Goal: Task Accomplishment & Management: Manage account settings

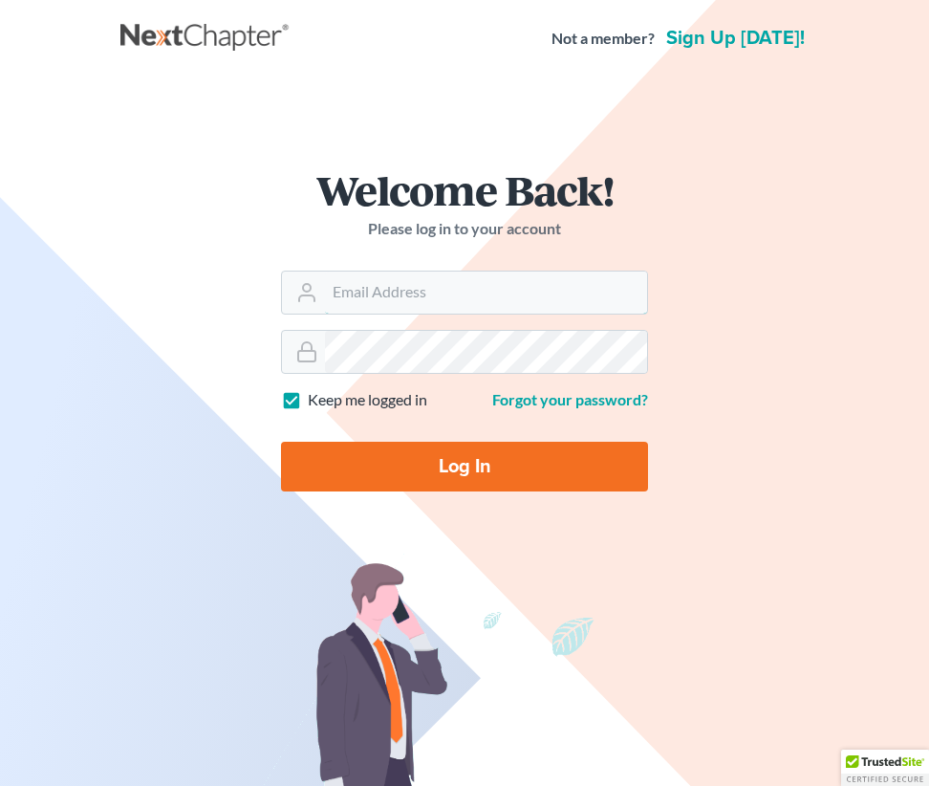
type input "Fbunol@derbeslaw.com"
click at [404, 465] on input "Log In" at bounding box center [464, 467] width 367 height 50
type input "Thinking..."
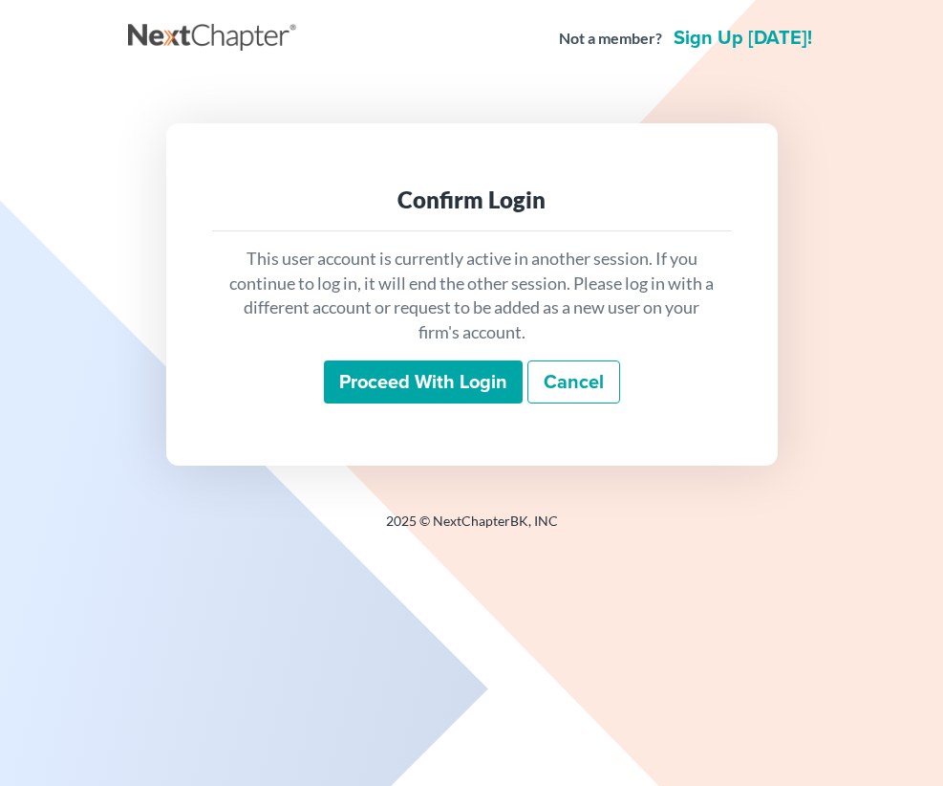
click at [396, 393] on input "Proceed with login" at bounding box center [423, 382] width 199 height 44
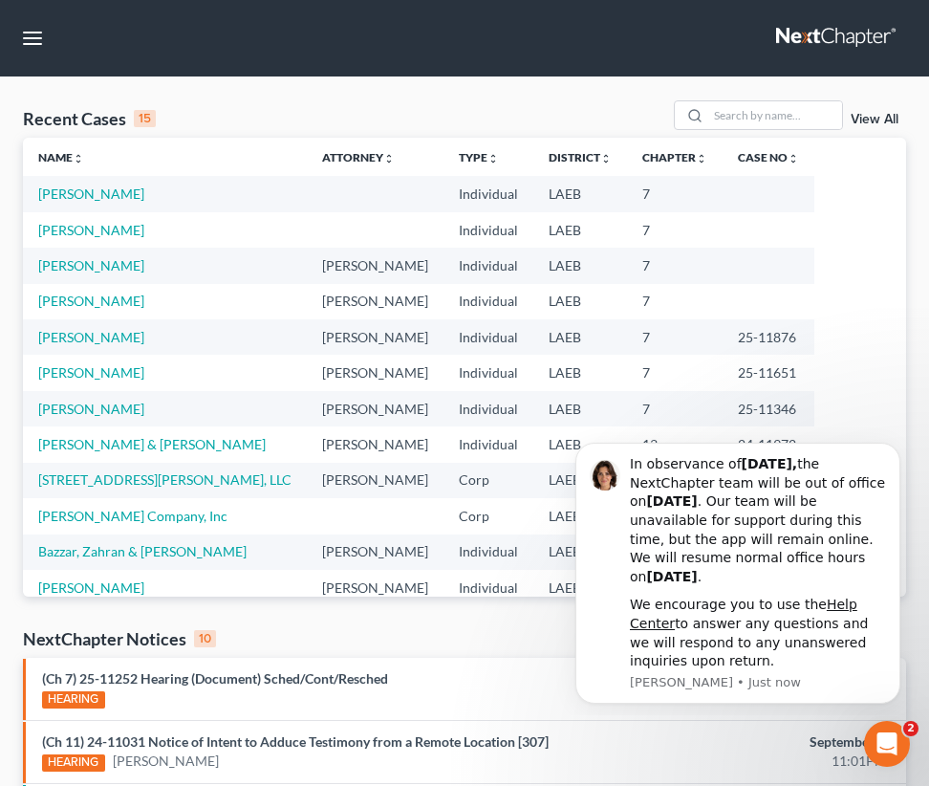
click at [294, 24] on nav "Home New Case Client Portal Directory Cases DebtorCC The [PERSON_NAME] Law Firm…" at bounding box center [464, 38] width 929 height 76
click at [382, 49] on nav "Home New Case Client Portal Directory Cases DebtorCC The [PERSON_NAME] Law Firm…" at bounding box center [464, 38] width 929 height 76
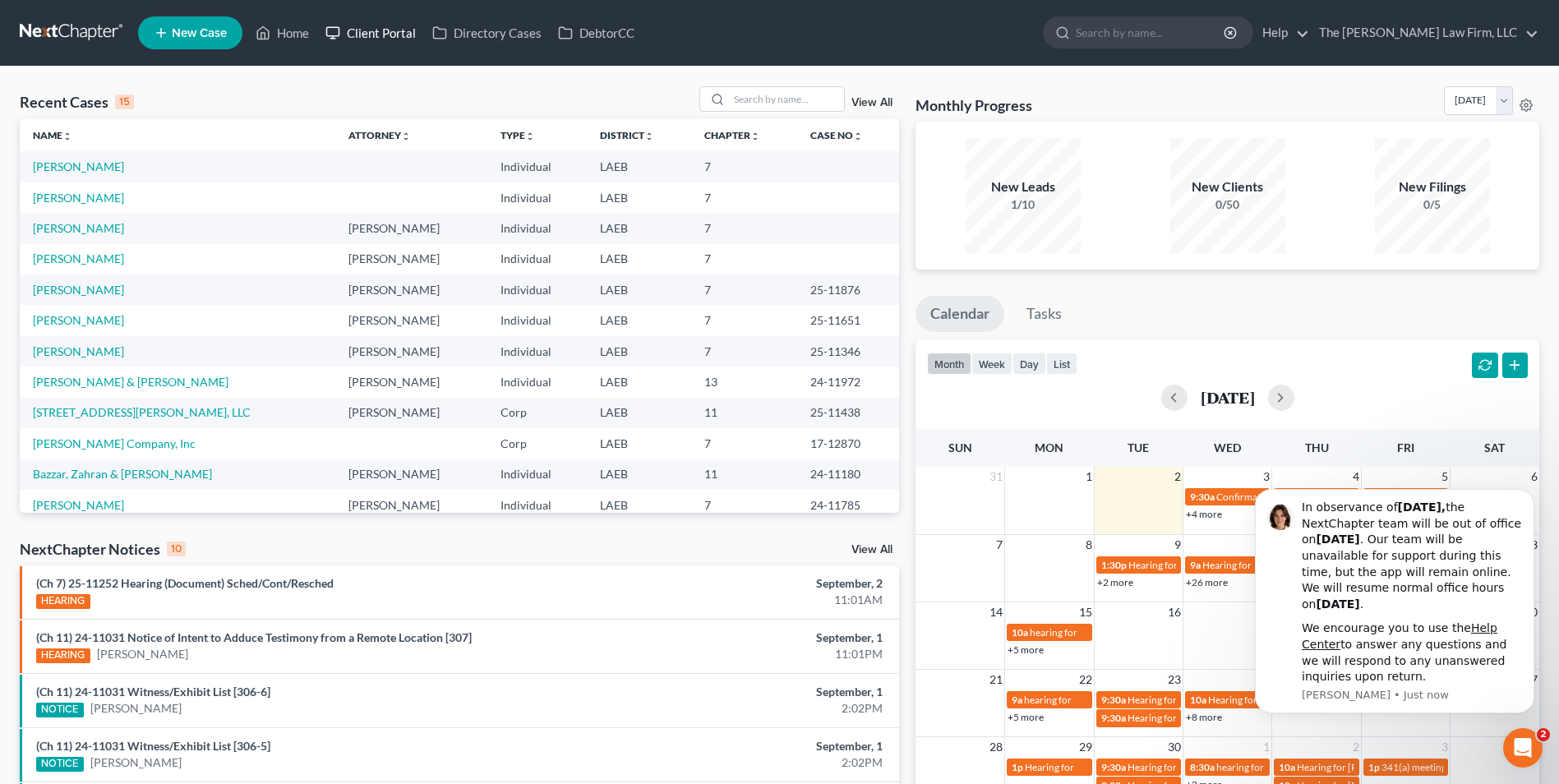
click at [397, 29] on link "Client Portal" at bounding box center [371, 33] width 107 height 29
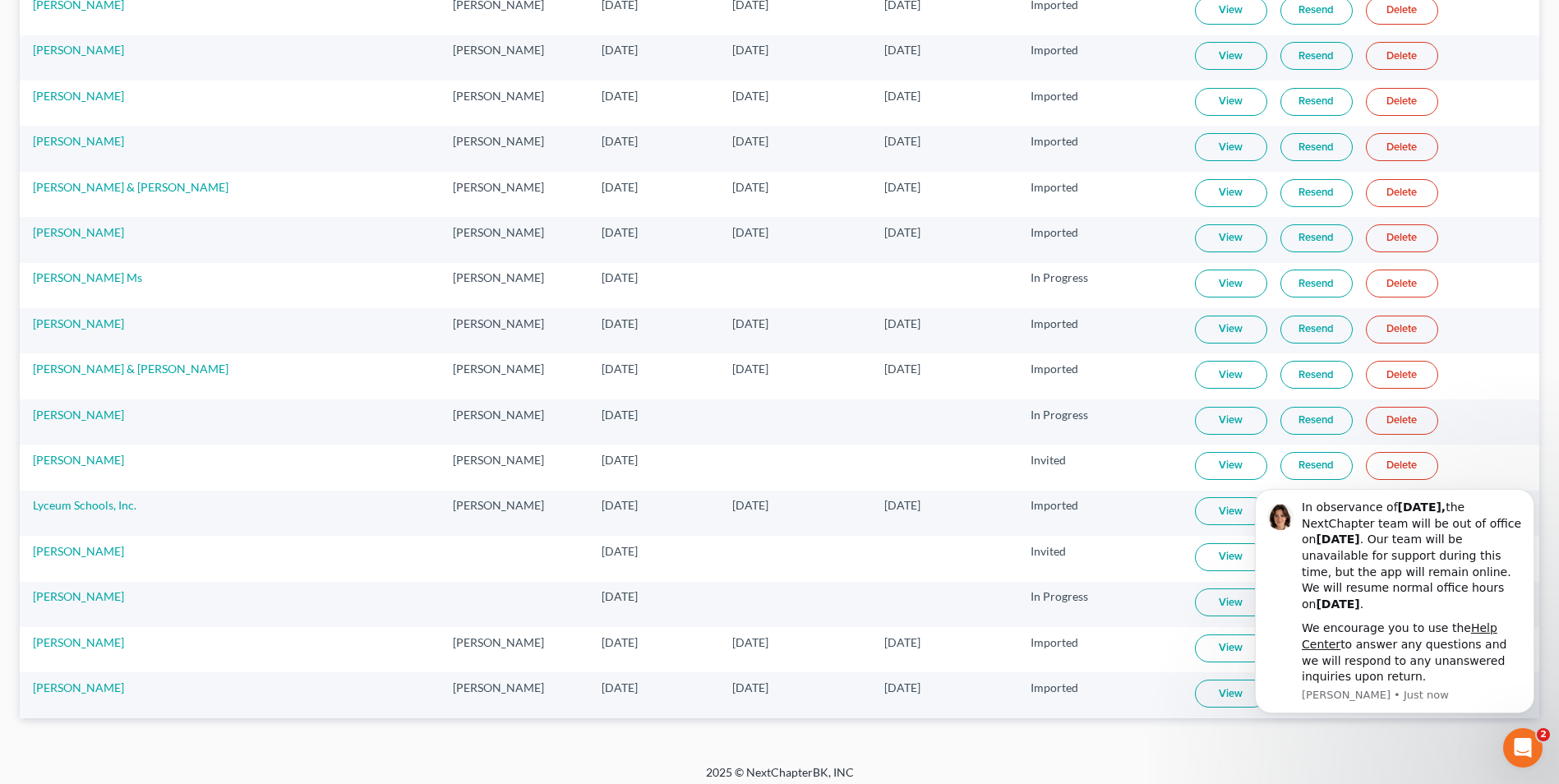
scroll to position [1829, 0]
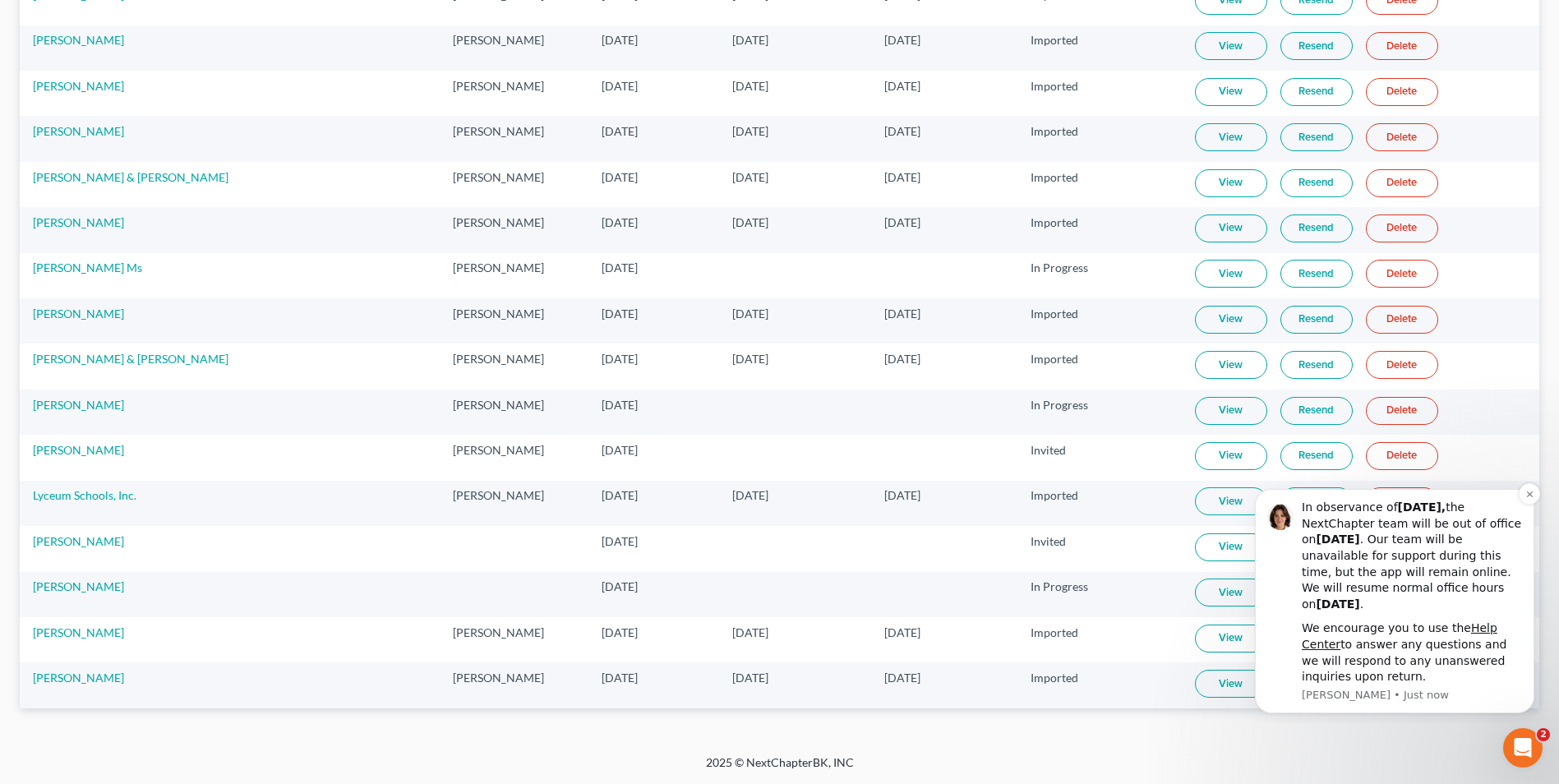
click at [810, 633] on div "We encourage you to use the Help Center to answer any questions and we will res…" at bounding box center [1412, 652] width 220 height 64
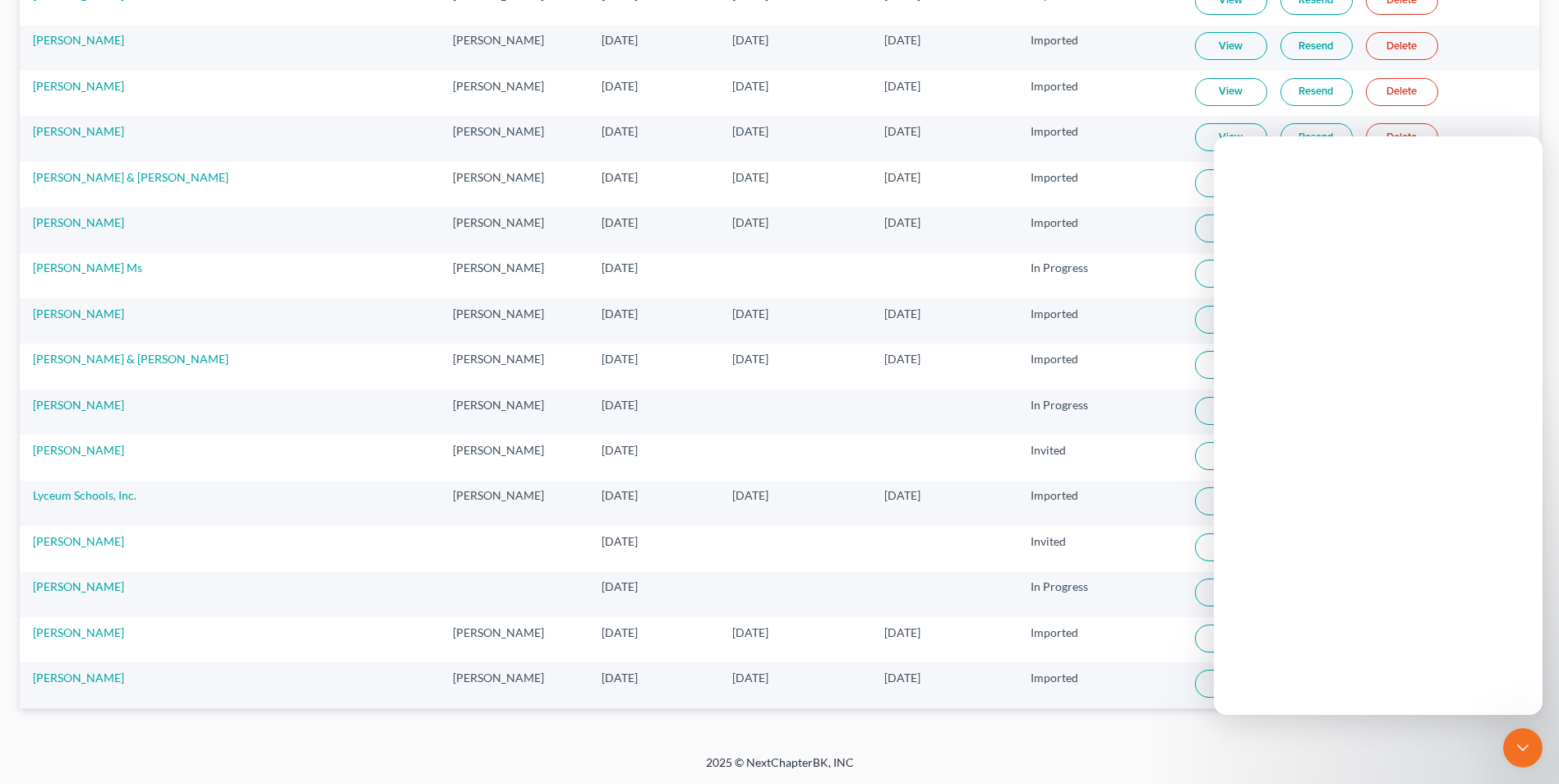
scroll to position [0, 0]
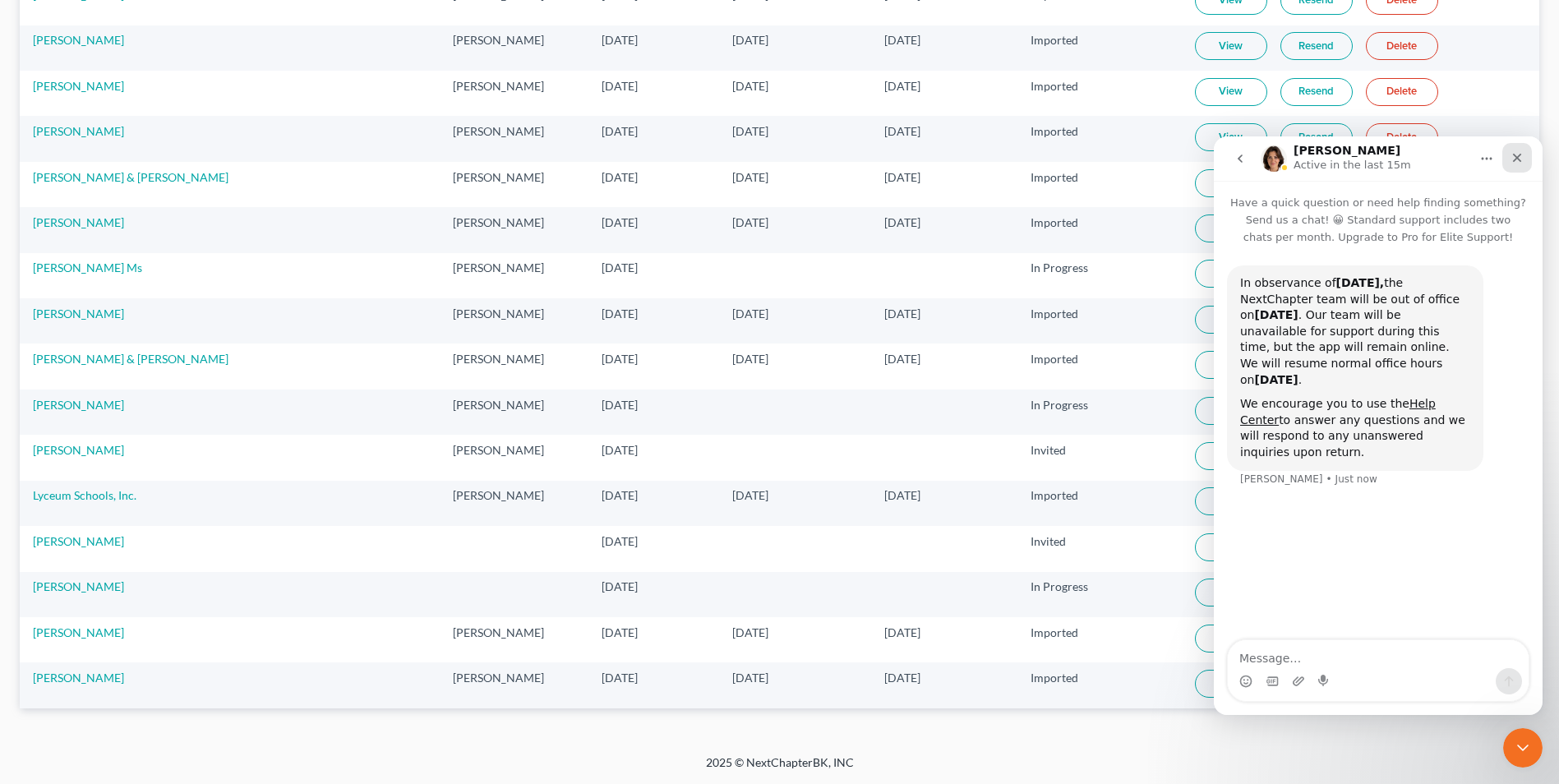
click at [810, 157] on icon "Close" at bounding box center [1517, 157] width 13 height 13
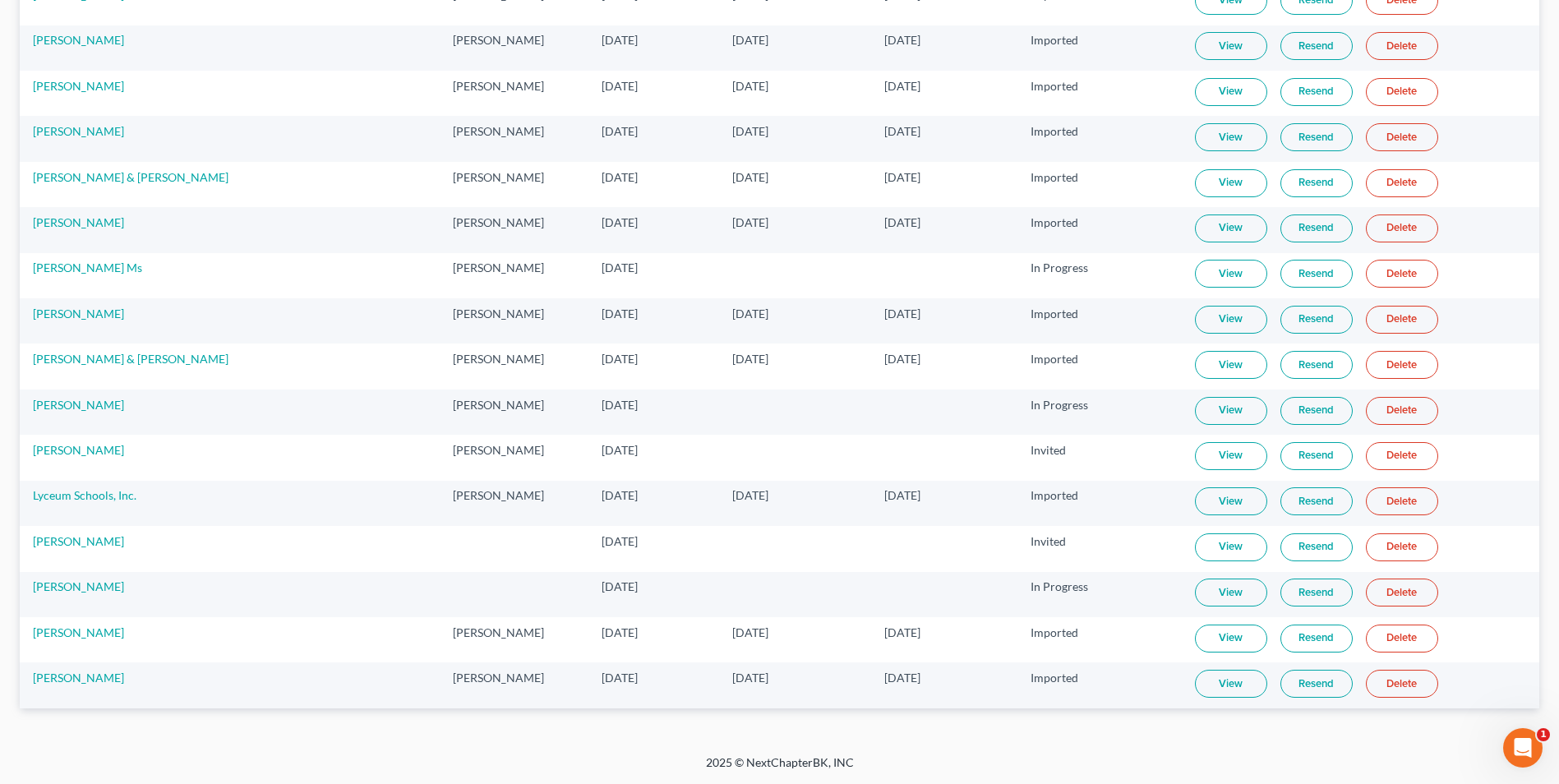
click at [810, 597] on link "View" at bounding box center [1231, 592] width 72 height 28
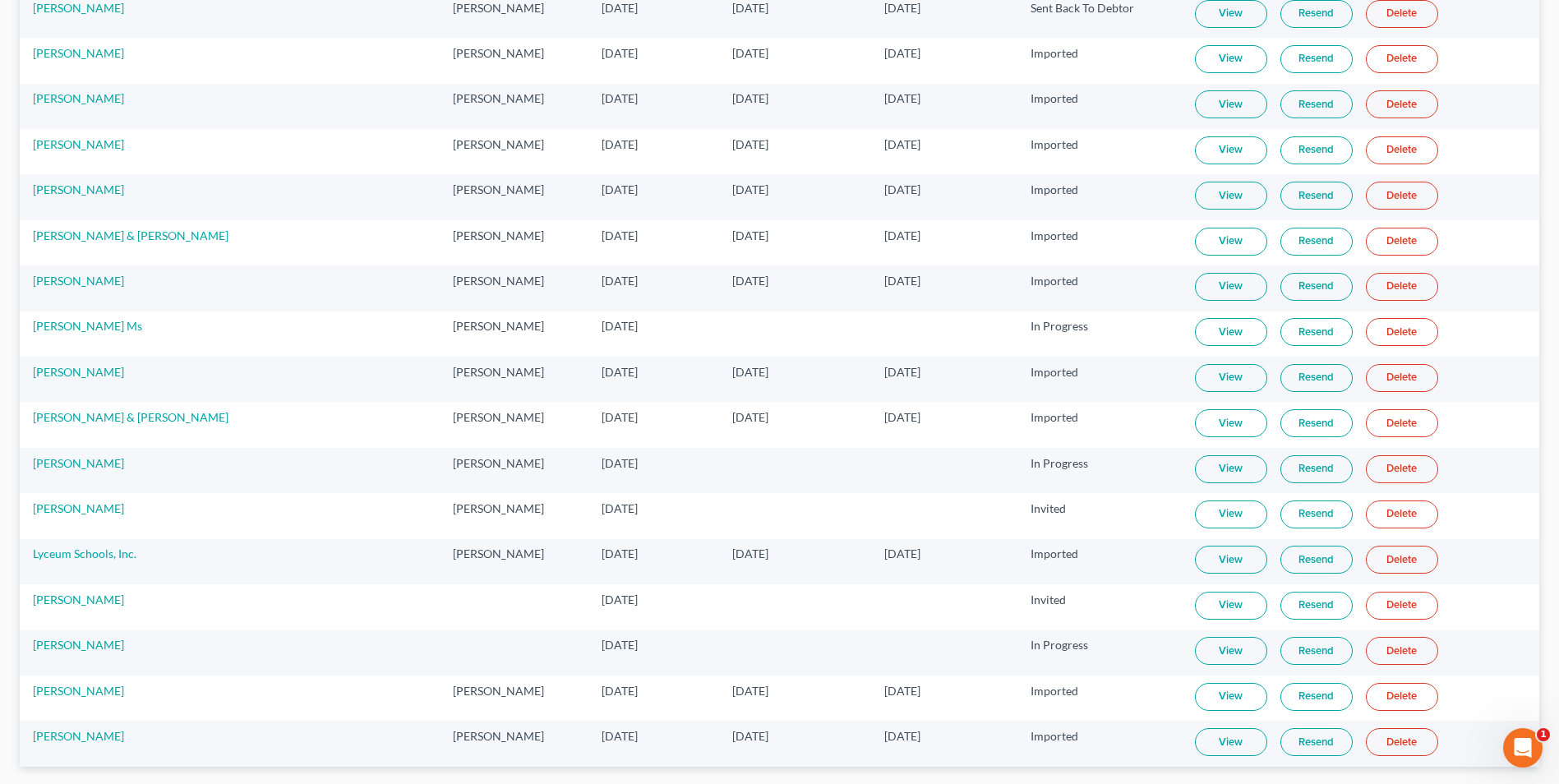
scroll to position [1808, 0]
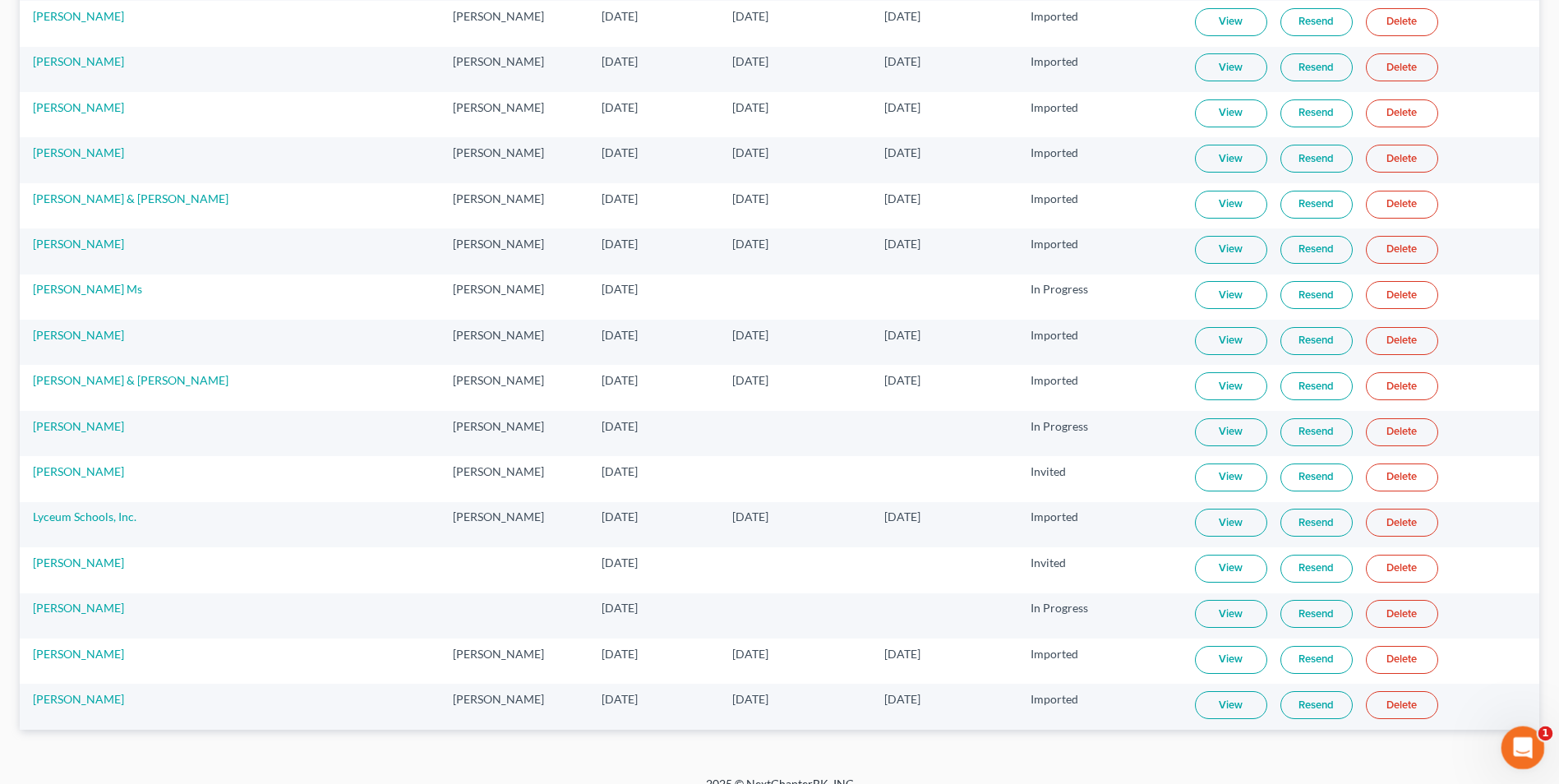
click at [810, 675] on icon "Open Intercom Messenger" at bounding box center [1521, 746] width 28 height 28
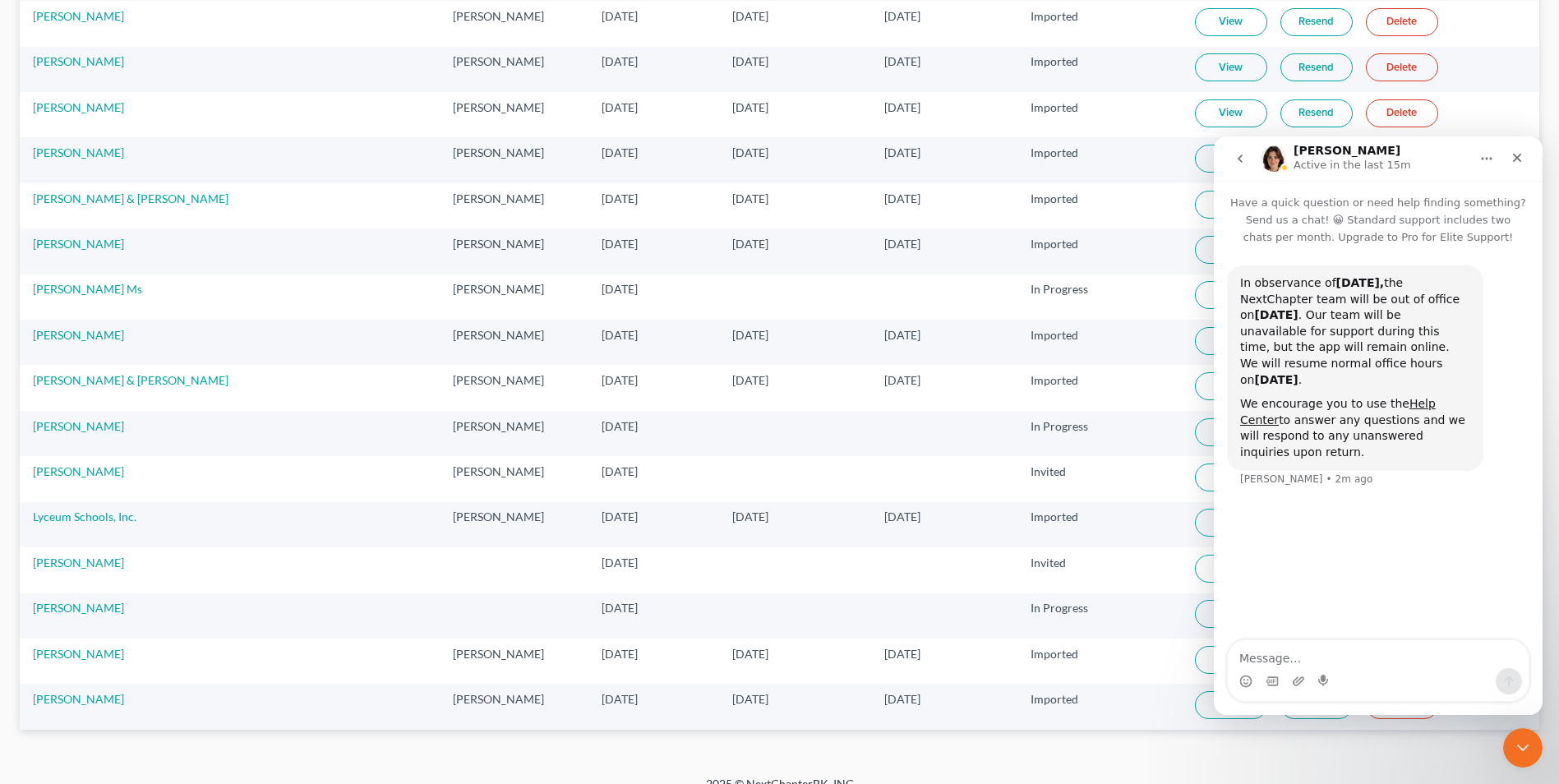
click at [810, 675] on icon "Close Intercom Messenger" at bounding box center [1520, 744] width 20 height 20
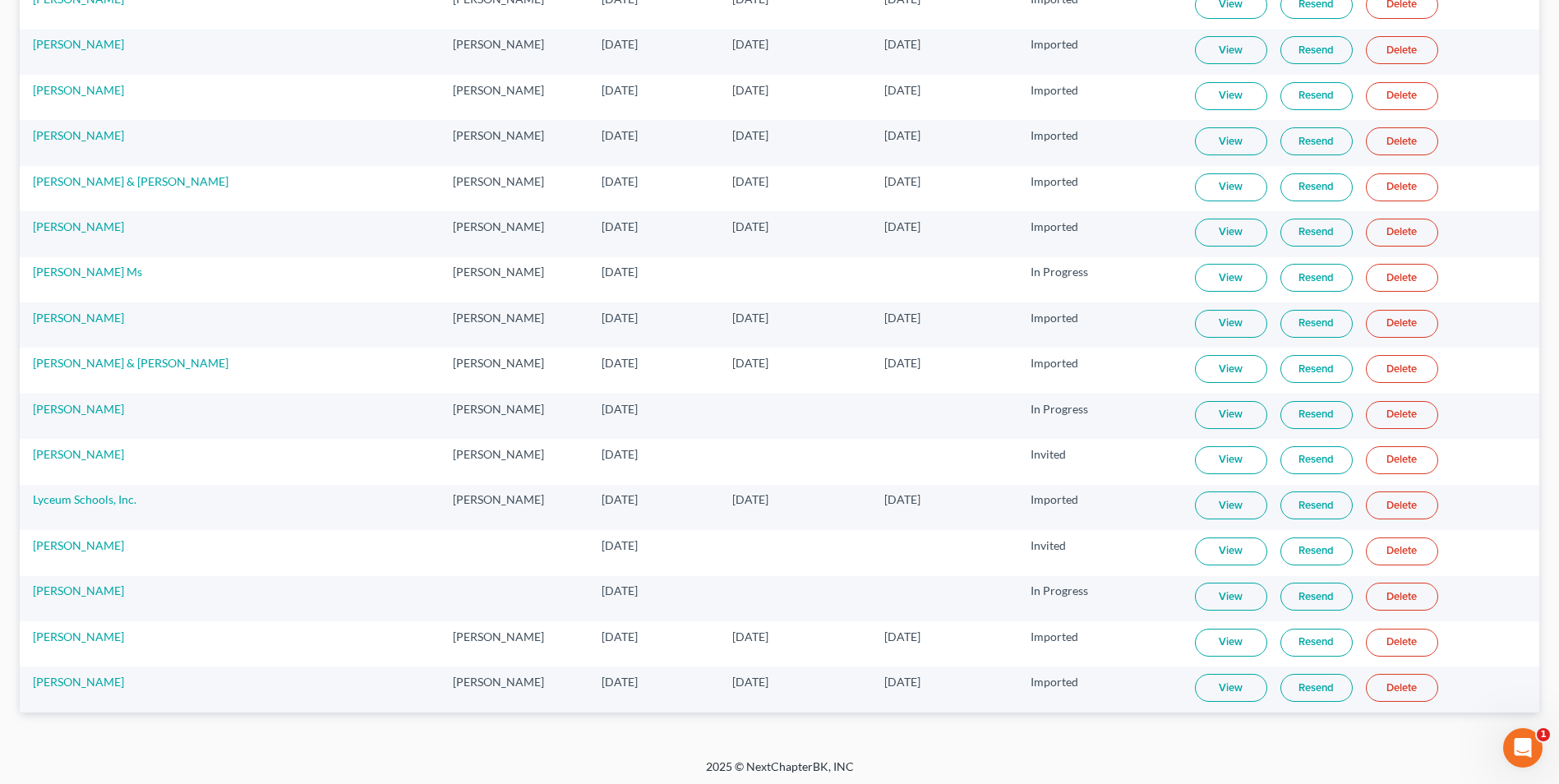
scroll to position [1829, 0]
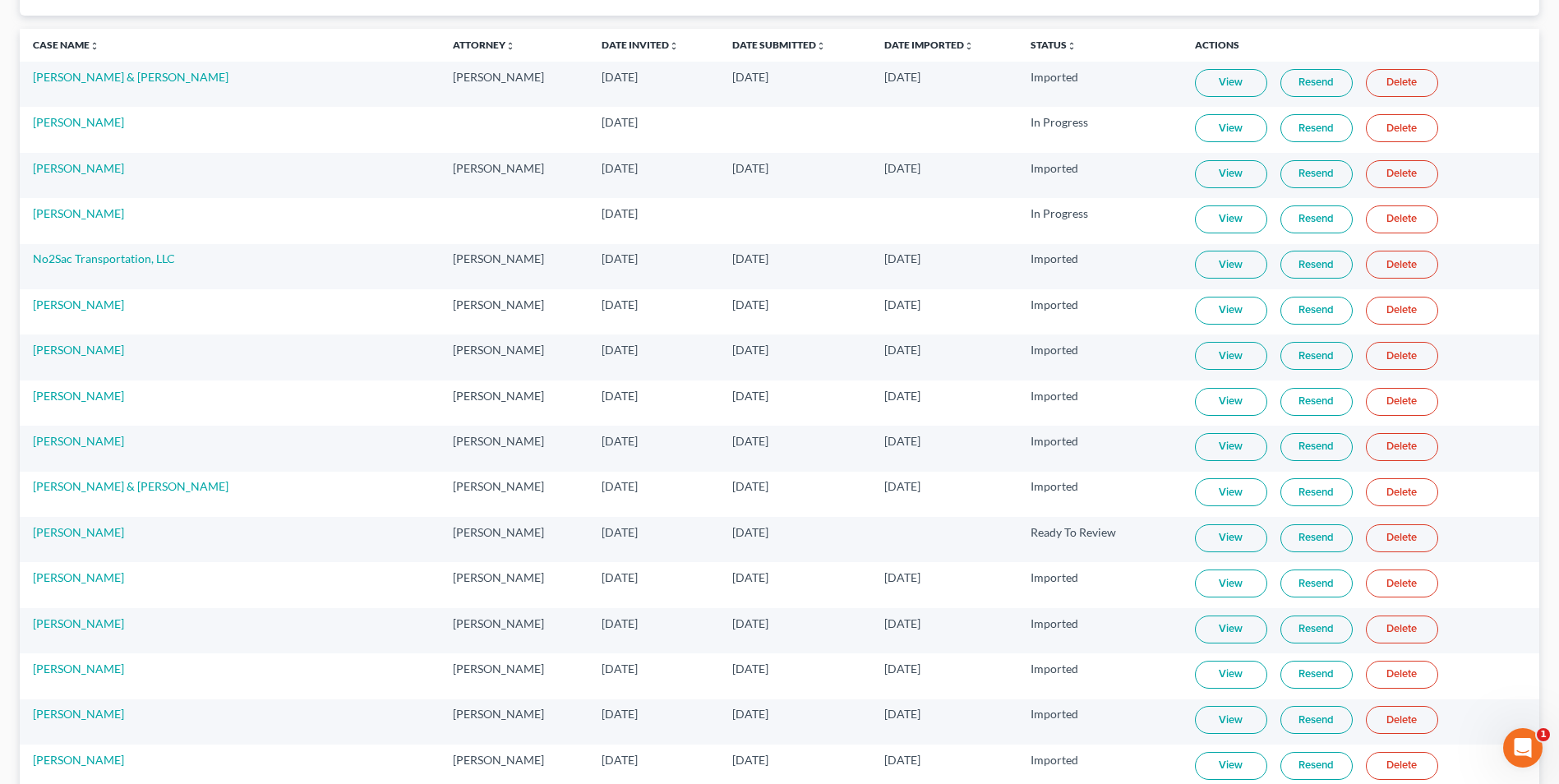
scroll to position [0, 0]
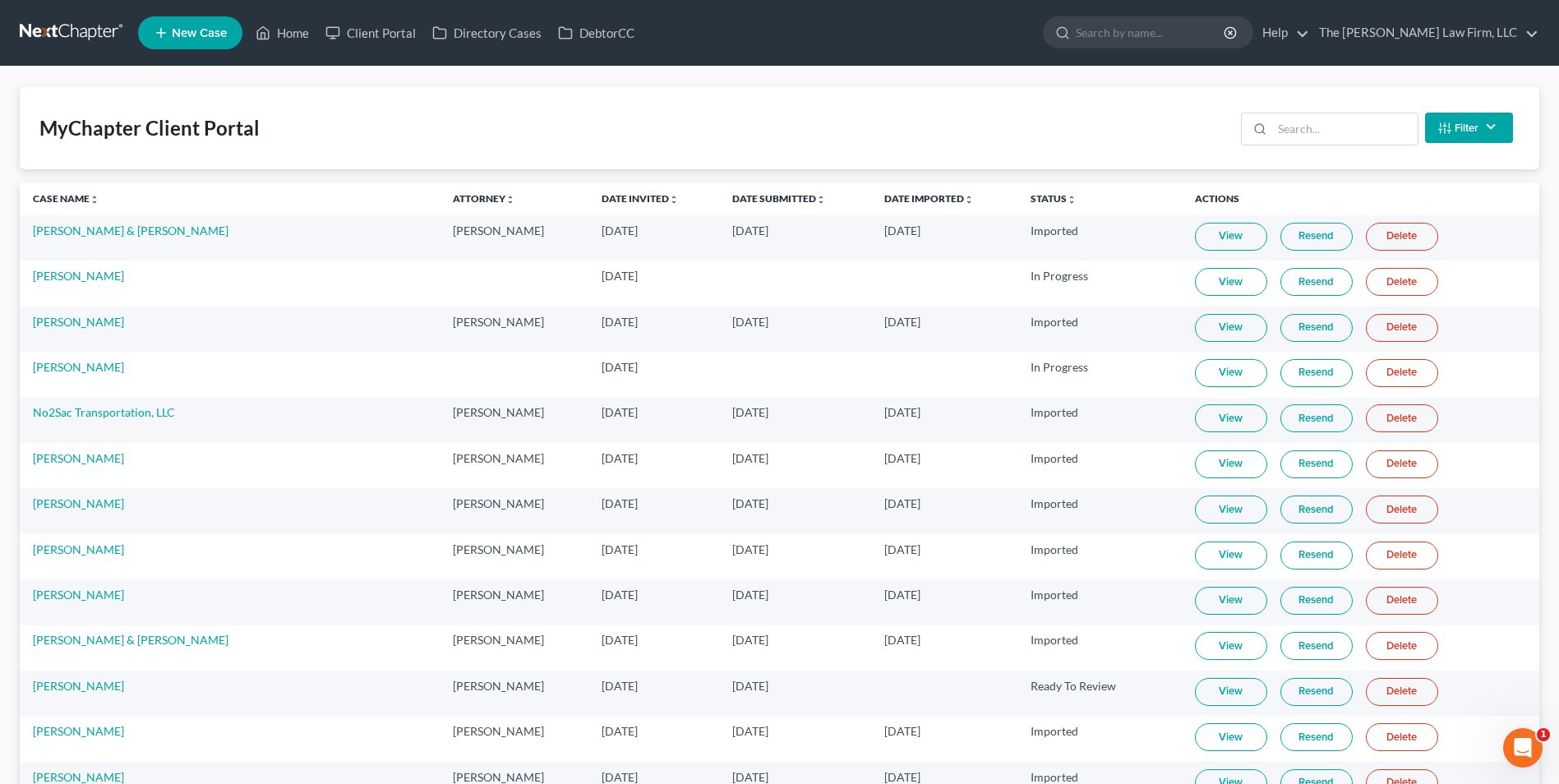
click at [810, 119] on div "MyChapter Client Portal Filter Status Filter... Invited In Progress Ready To Re…" at bounding box center [779, 127] width 1519 height 83
click at [810, 120] on div "MyChapter Client Portal Filter Status Filter... Invited In Progress Ready To Re…" at bounding box center [779, 127] width 1519 height 83
